Goal: Task Accomplishment & Management: Use online tool/utility

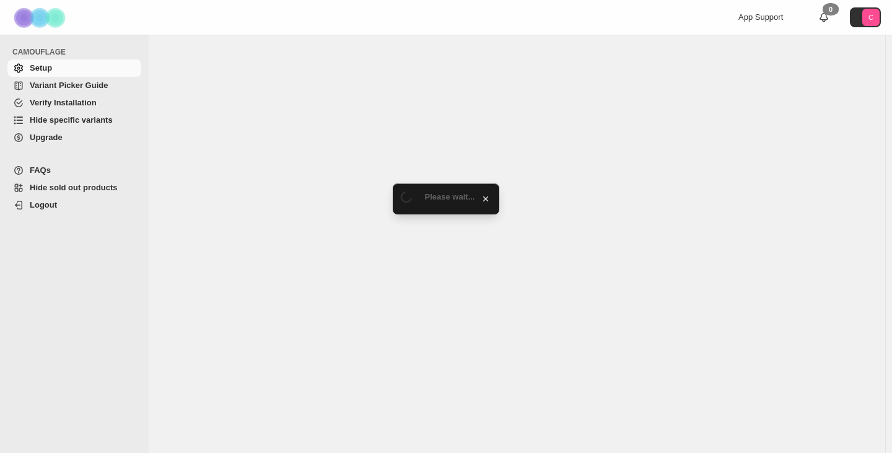
click at [98, 122] on span "Hide specific variants" at bounding box center [71, 119] width 83 height 9
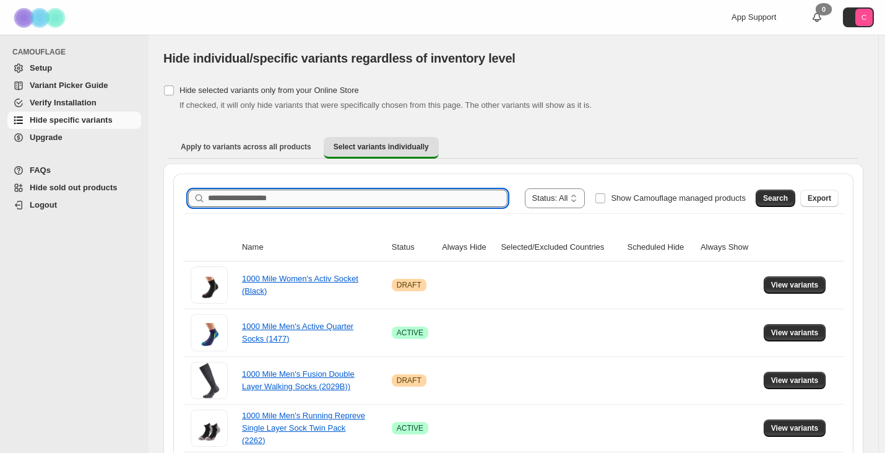
click at [336, 204] on input "Search product name" at bounding box center [358, 197] width 300 height 17
paste input "**********"
type input "**********"
click at [786, 199] on span "Search" at bounding box center [776, 198] width 25 height 10
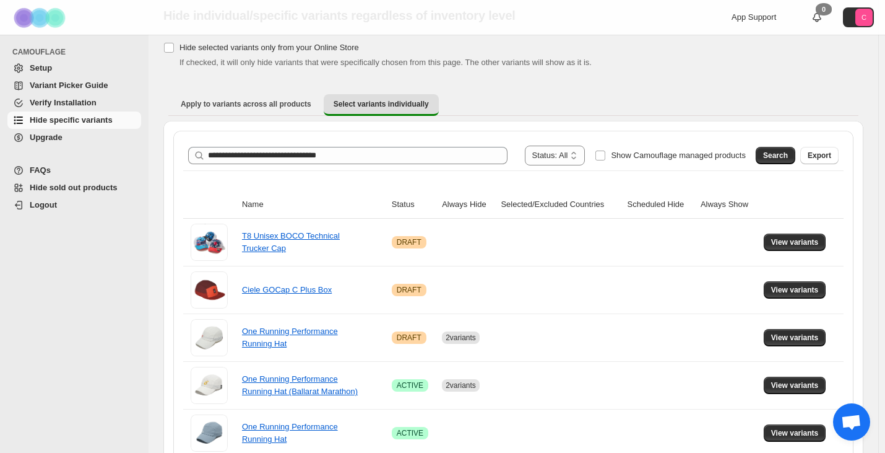
scroll to position [103, 0]
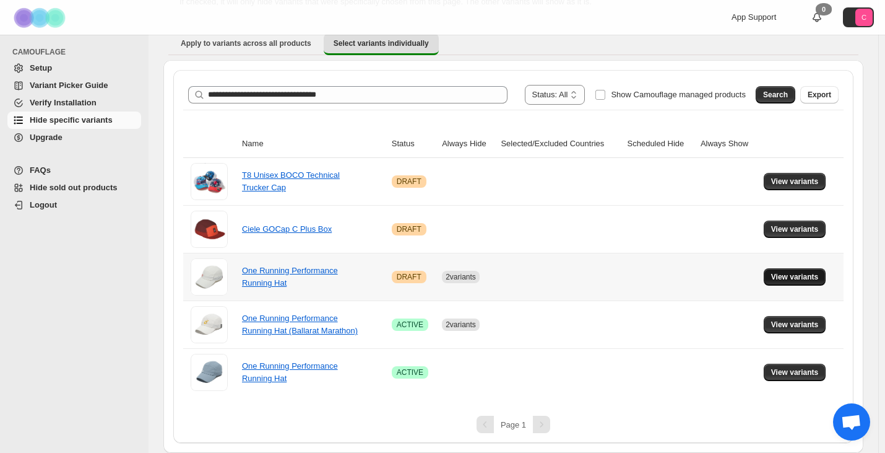
click at [796, 276] on span "View variants" at bounding box center [796, 277] width 48 height 10
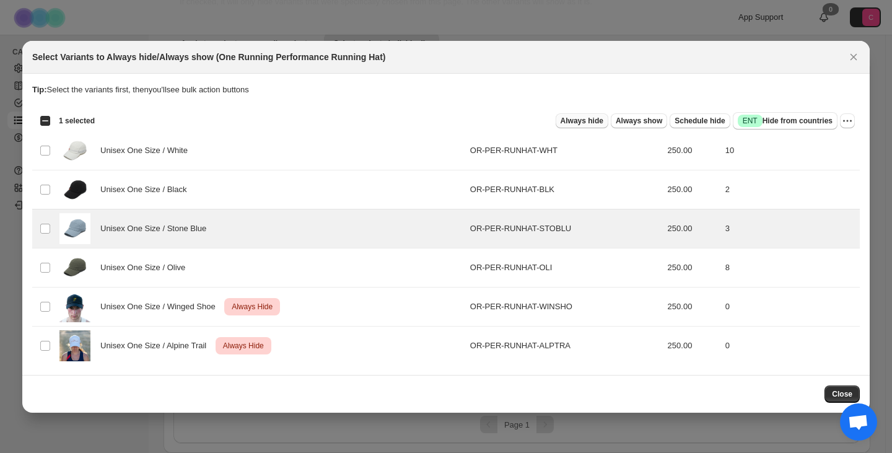
click at [598, 122] on span "Always hide" at bounding box center [581, 121] width 43 height 10
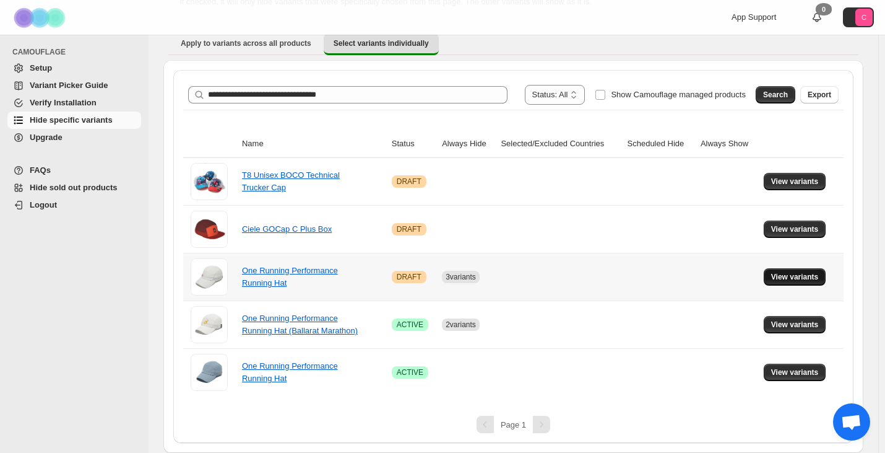
click at [787, 276] on span "View variants" at bounding box center [796, 277] width 48 height 10
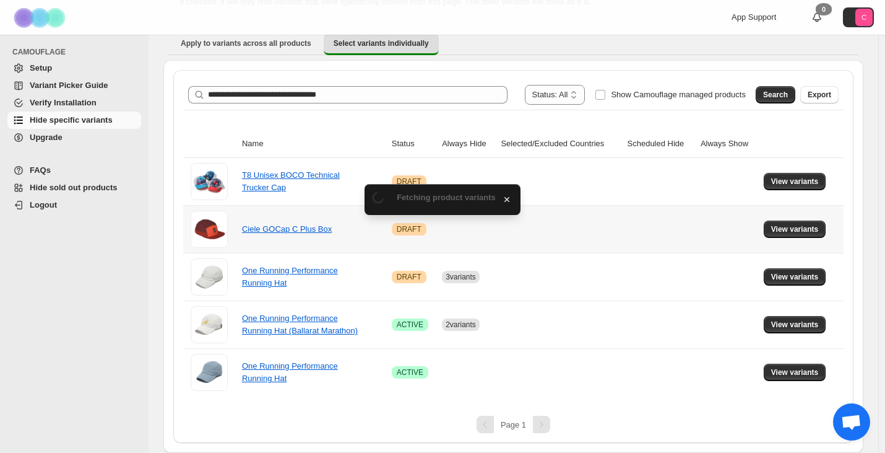
scroll to position [0, 0]
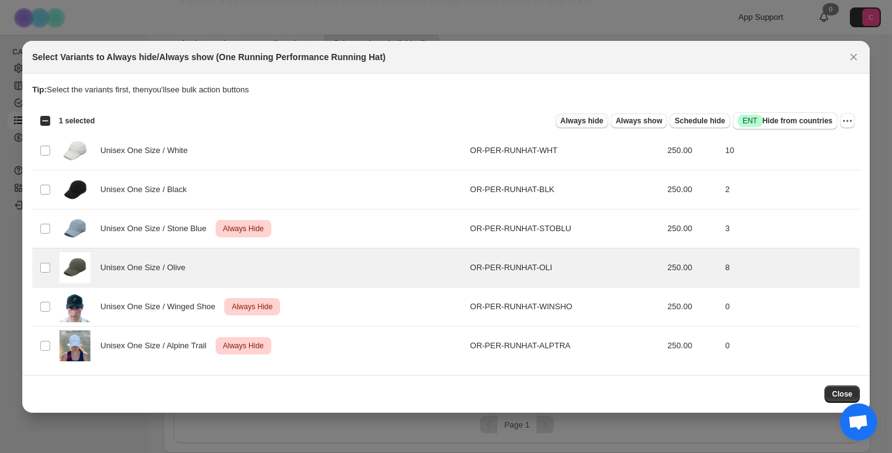
click at [603, 123] on span "Always hide" at bounding box center [581, 121] width 43 height 10
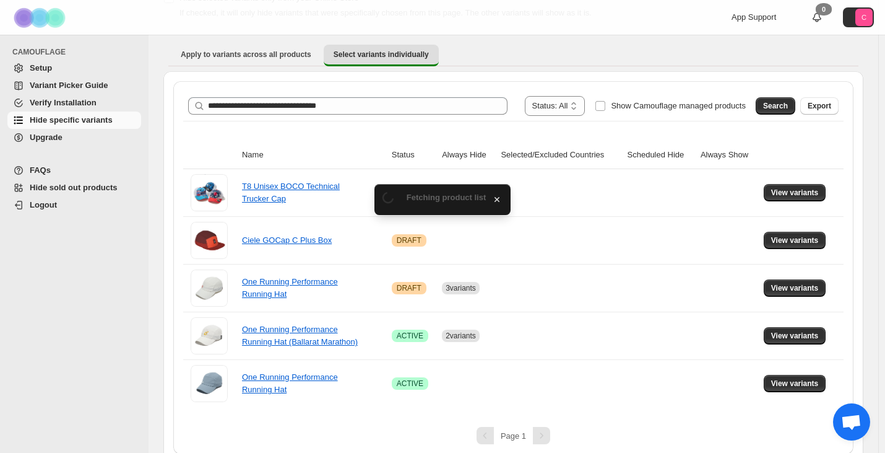
scroll to position [103, 0]
